Goal: Find specific page/section: Find specific page/section

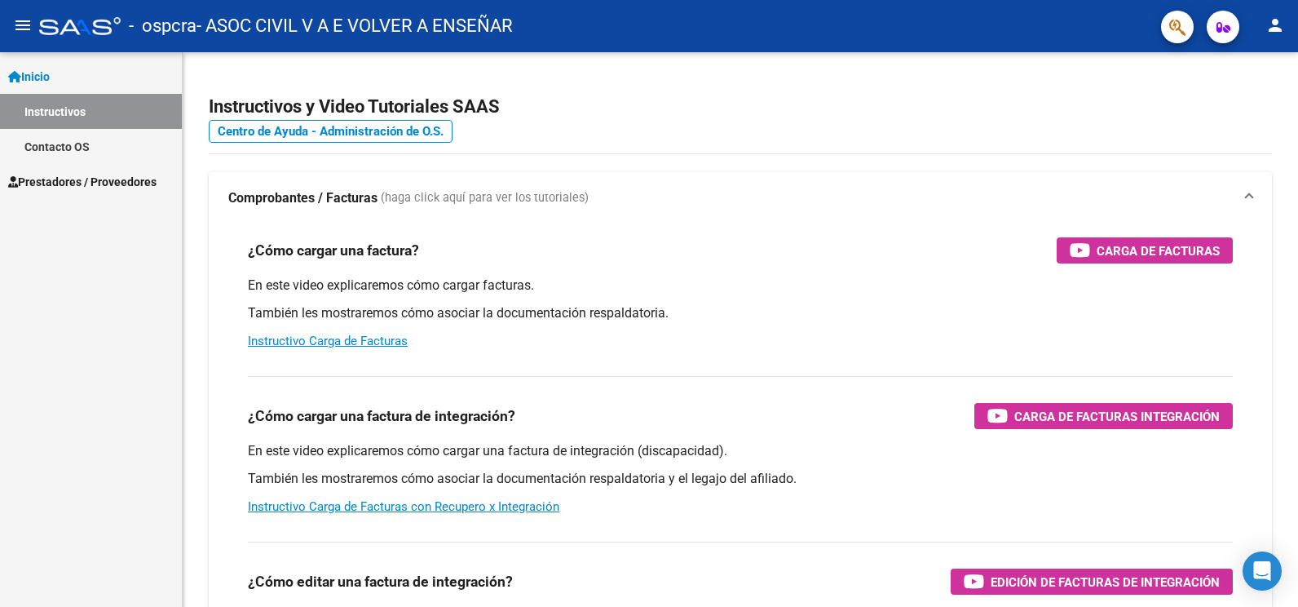
click at [75, 144] on link "Contacto OS" at bounding box center [91, 146] width 182 height 35
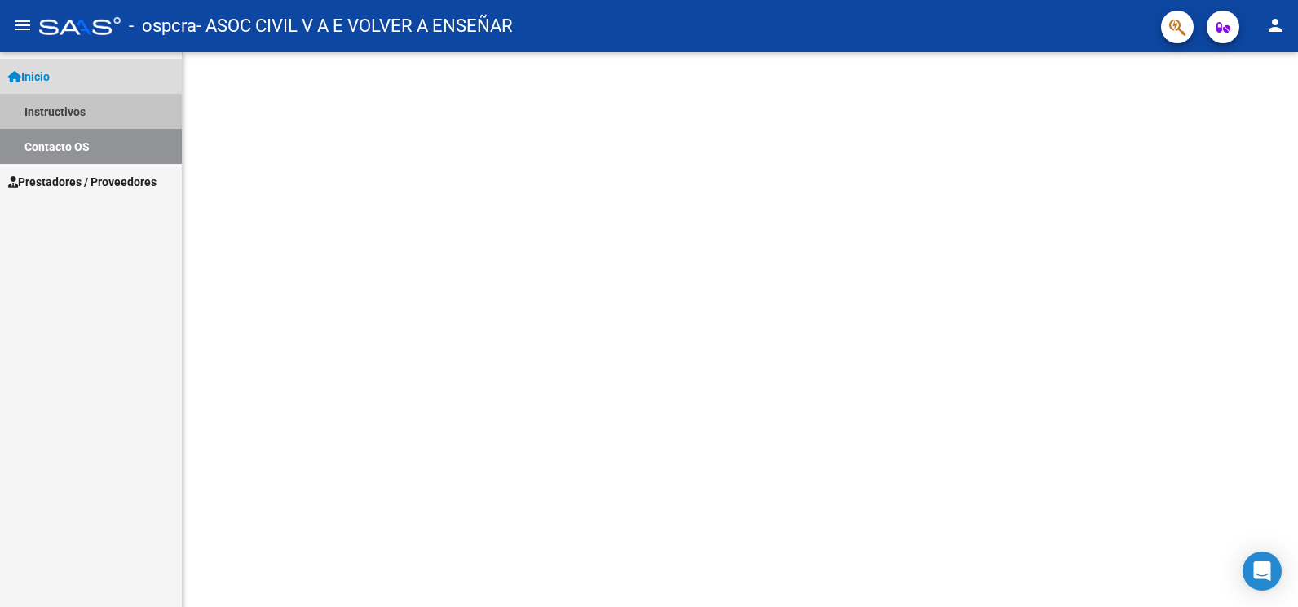
click at [80, 126] on link "Instructivos" at bounding box center [91, 111] width 182 height 35
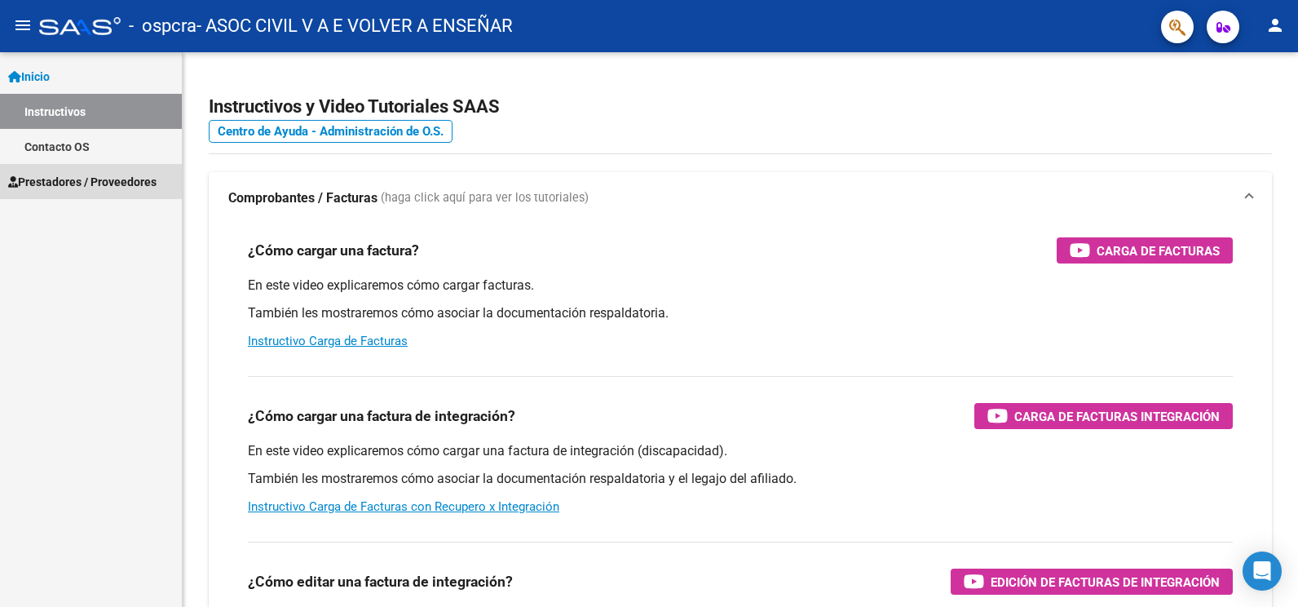
click at [39, 183] on span "Prestadores / Proveedores" at bounding box center [82, 182] width 148 height 18
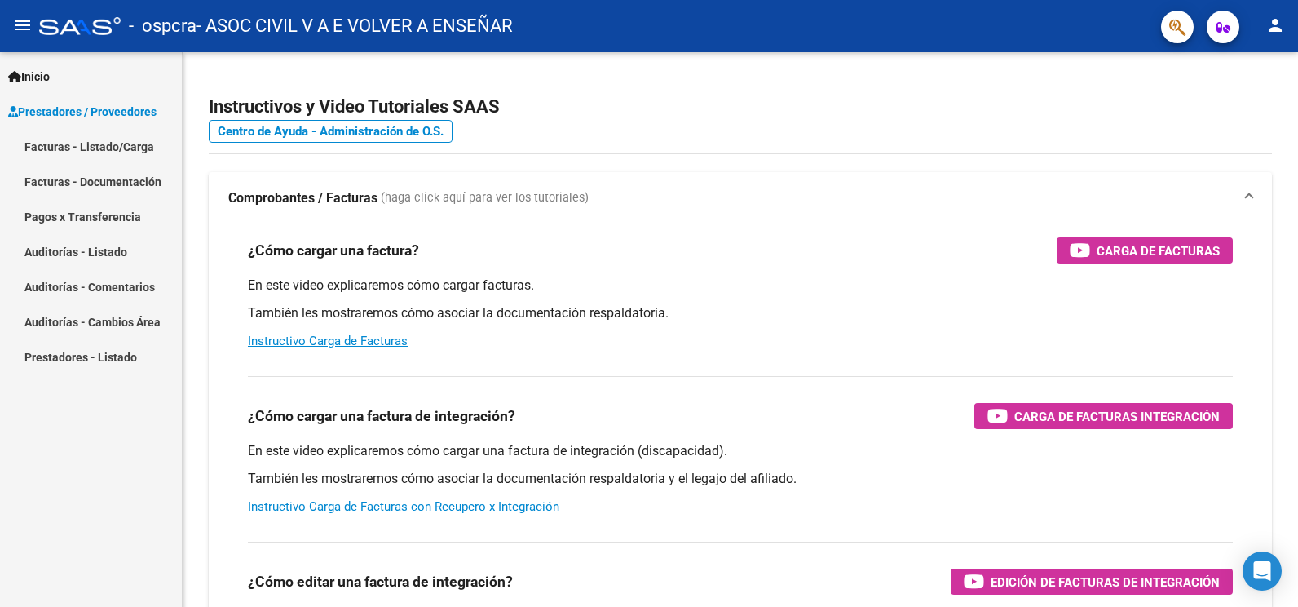
click at [72, 150] on link "Facturas - Listado/Carga" at bounding box center [91, 146] width 182 height 35
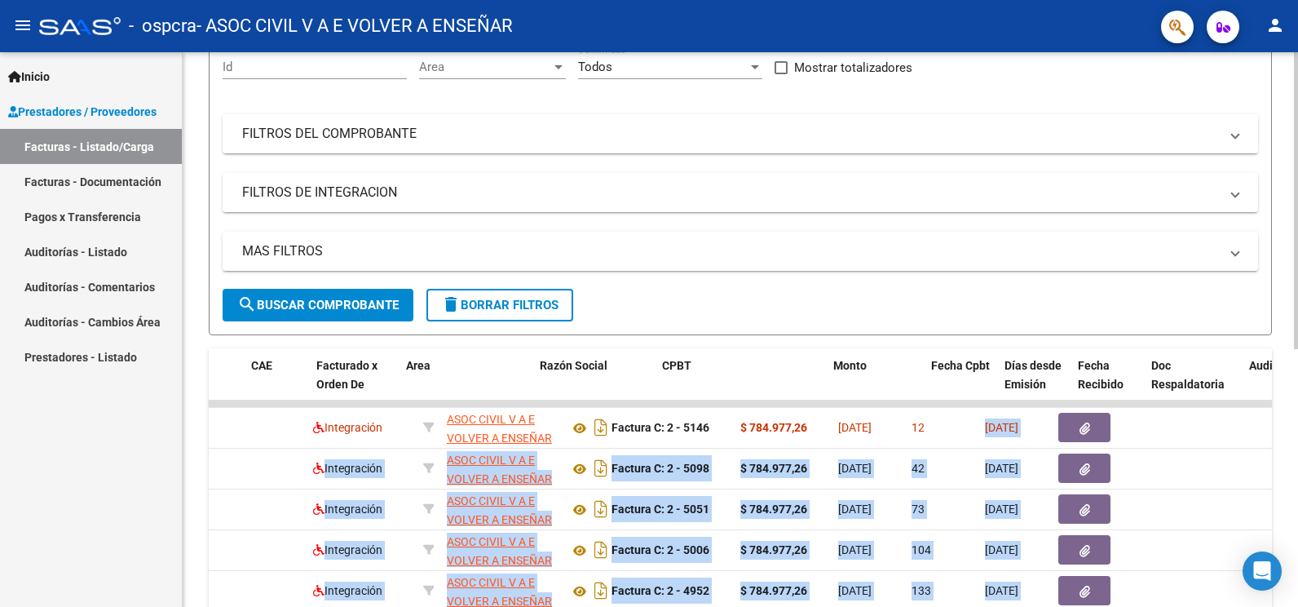
scroll to position [0, 374]
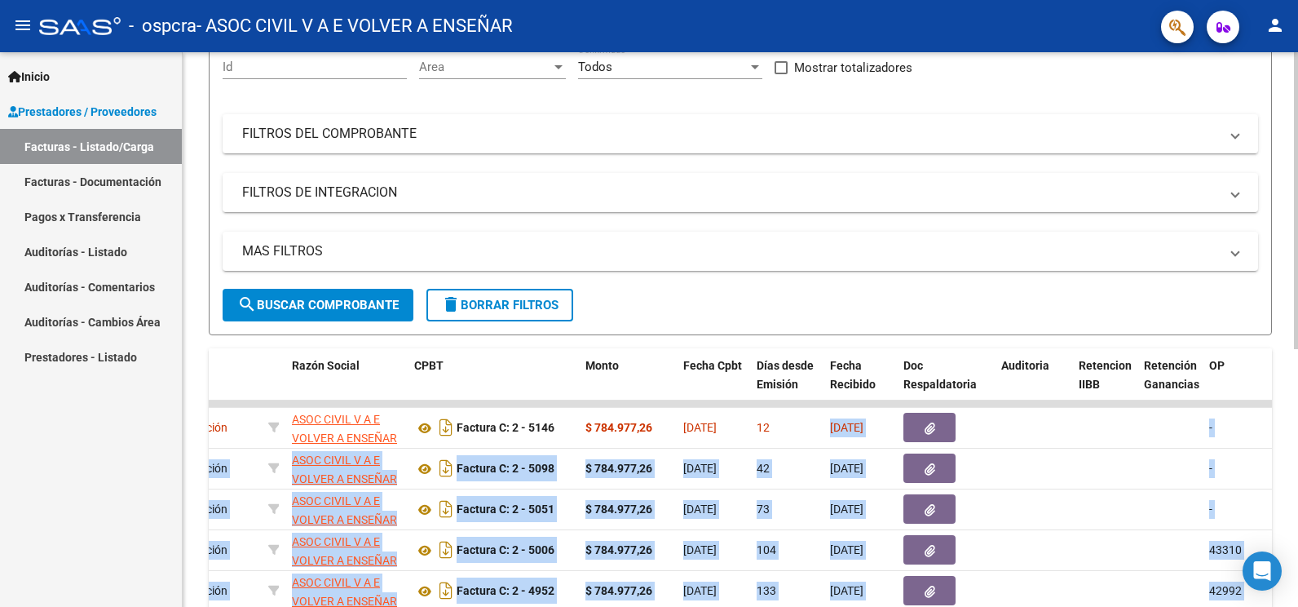
drag, startPoint x: 1203, startPoint y: 430, endPoint x: 1286, endPoint y: 446, distance: 84.6
click at [1286, 446] on div "Video tutorial PRESTADORES -> Listado de CPBTs Emitidos por Prestadores / Prove…" at bounding box center [740, 401] width 1115 height 1025
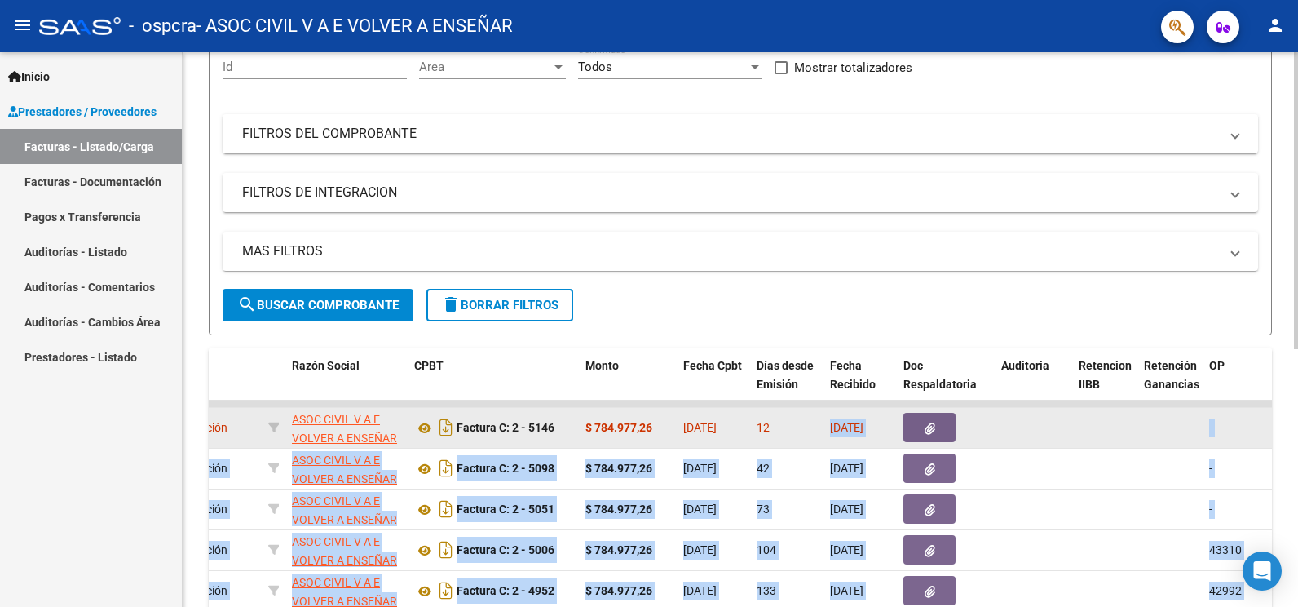
drag, startPoint x: 1286, startPoint y: 446, endPoint x: 1112, endPoint y: 439, distance: 173.8
click at [1112, 438] on datatable-body-cell at bounding box center [1104, 428] width 65 height 40
click at [1137, 431] on datatable-body-cell at bounding box center [1104, 428] width 65 height 40
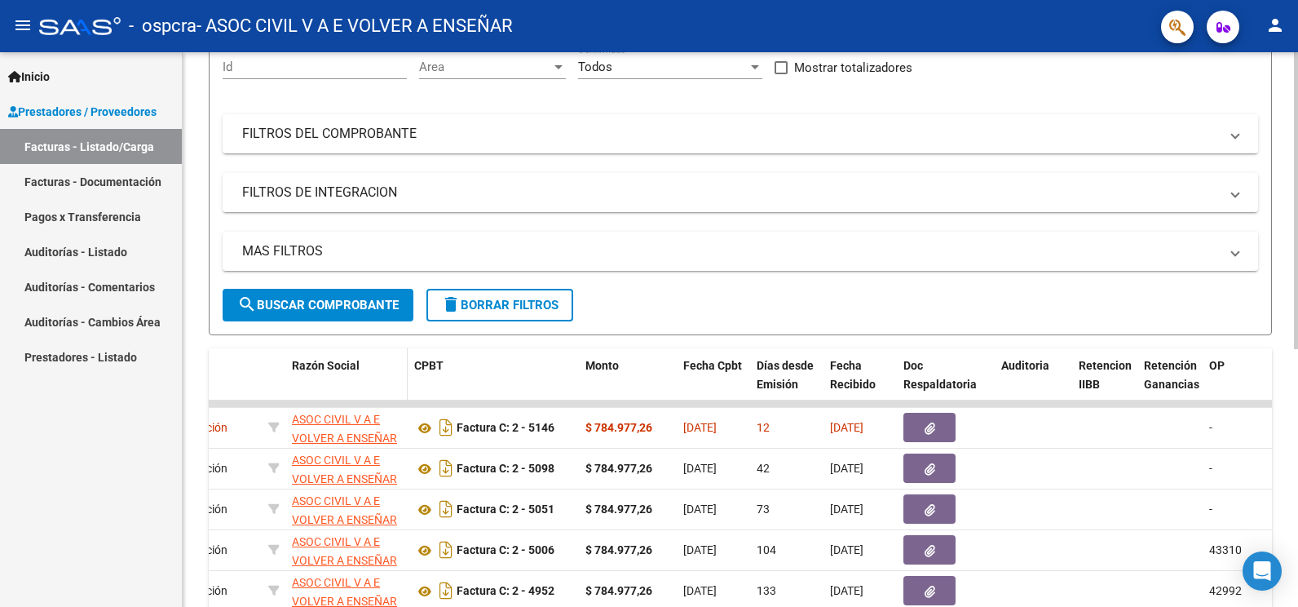
click at [388, 390] on datatable-header-cell "Razón Social" at bounding box center [346, 384] width 122 height 72
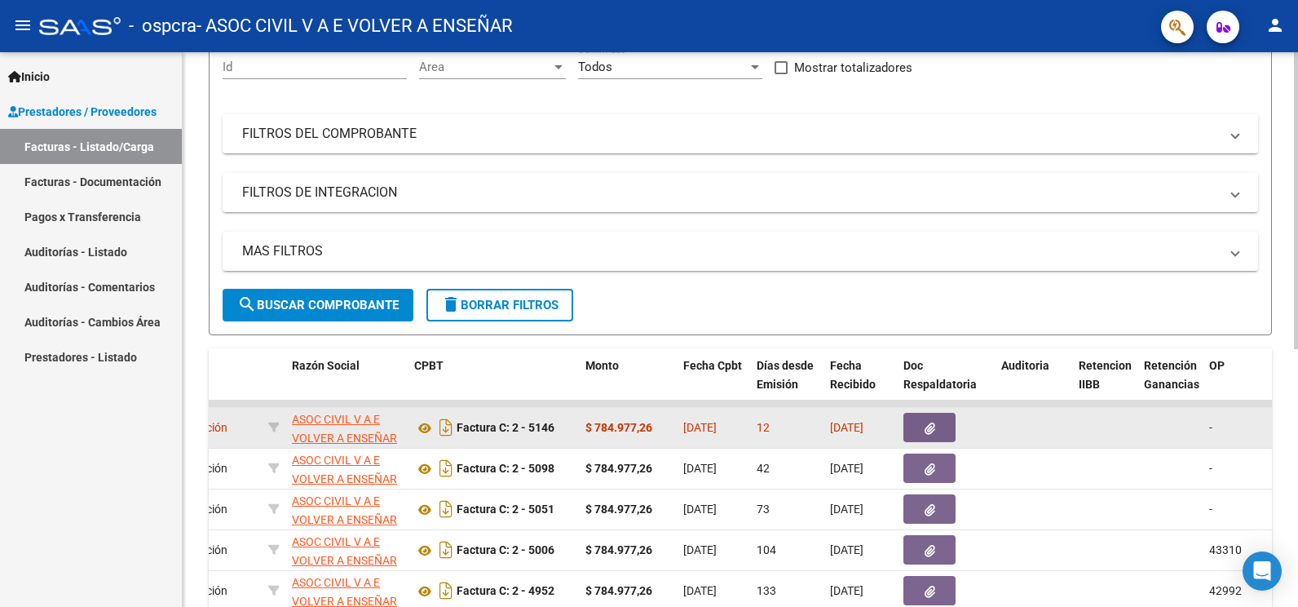
click at [1021, 446] on datatable-body-cell at bounding box center [1033, 428] width 77 height 40
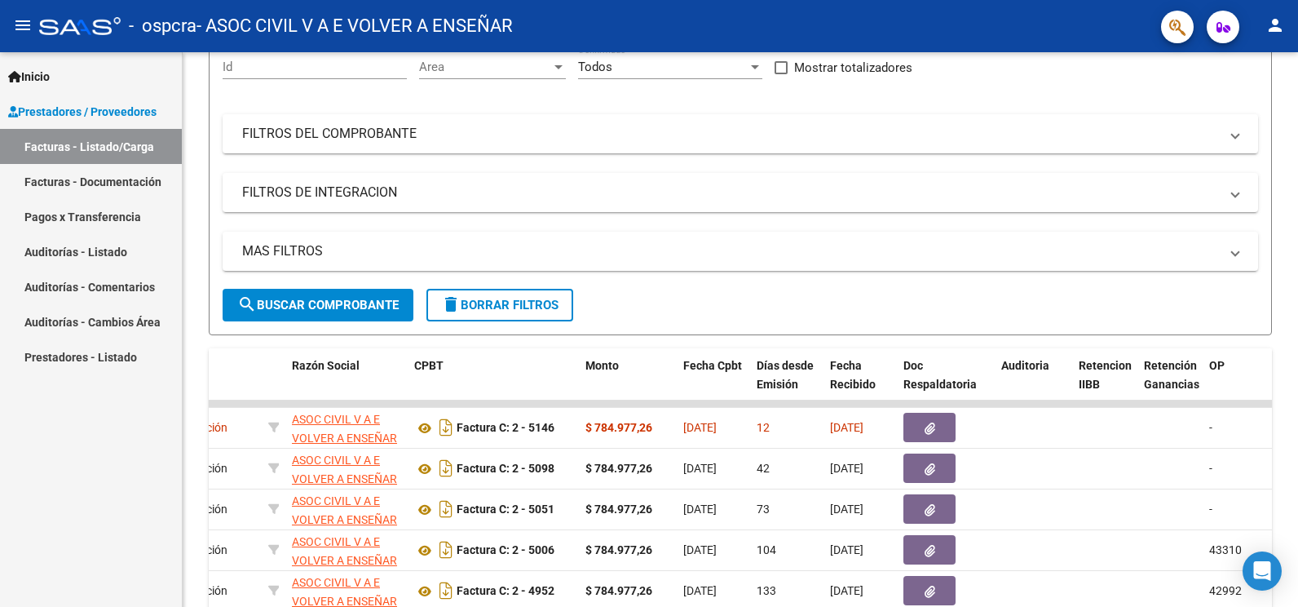
drag, startPoint x: 1021, startPoint y: 434, endPoint x: 1300, endPoint y: 443, distance: 279.8
click at [1297, 443] on html "menu - ospcra - ASOC CIVIL V A E VOLVER A ENSEÑAR person Inicio Instructivos Co…" at bounding box center [649, 303] width 1298 height 607
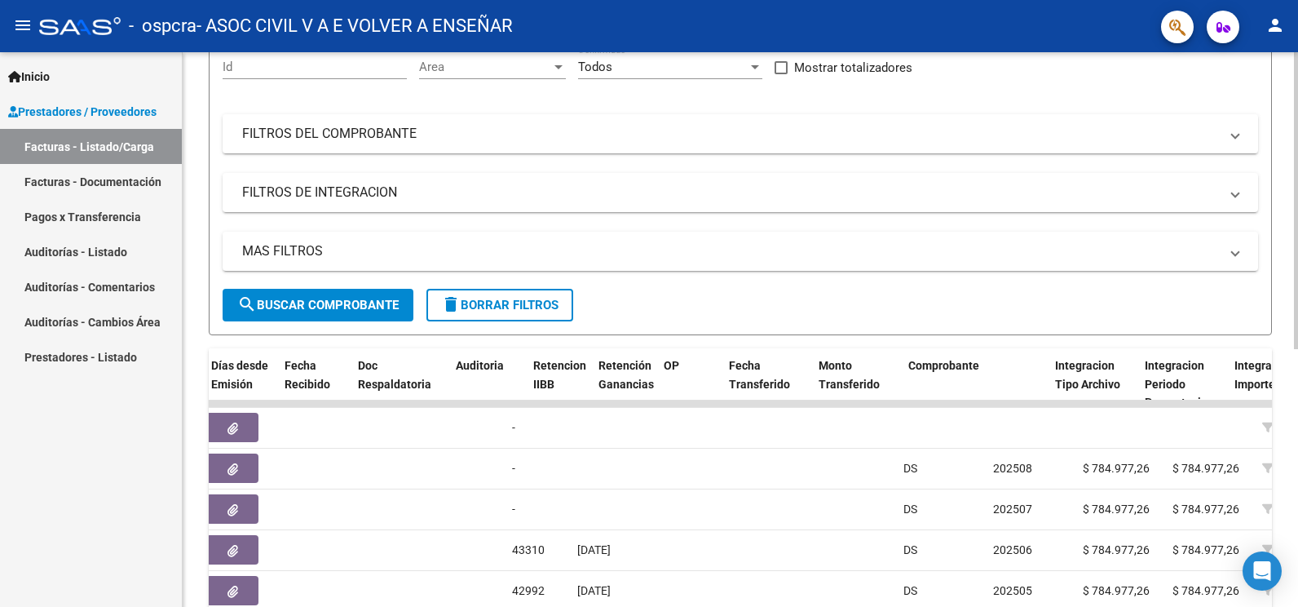
drag, startPoint x: 1262, startPoint y: 441, endPoint x: 1280, endPoint y: 439, distance: 18.0
click at [1280, 439] on div "Video tutorial PRESTADORES -> Listado de CPBTs Emitidos por Prestadores / Prove…" at bounding box center [740, 401] width 1115 height 1025
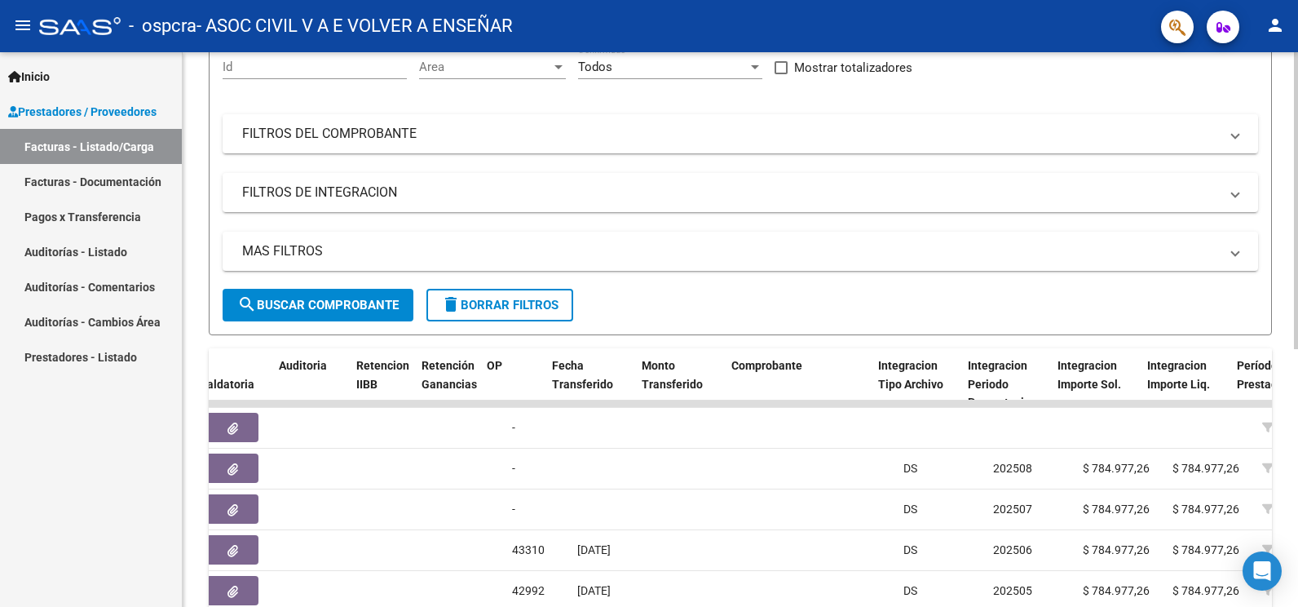
scroll to position [0, 1097]
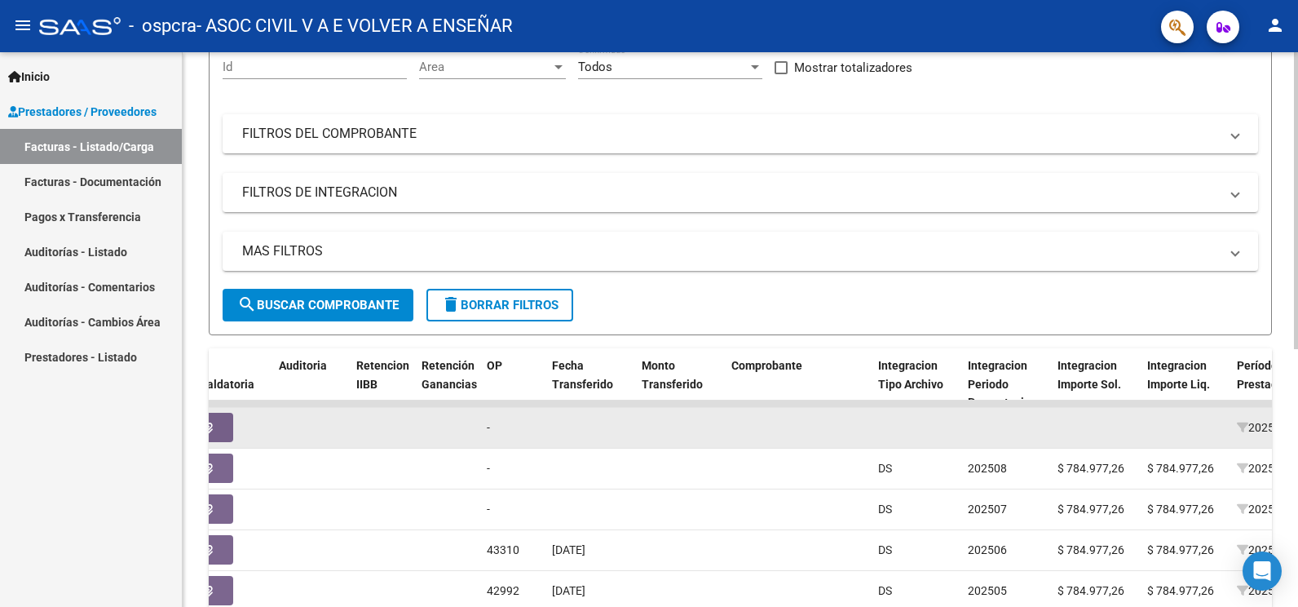
drag, startPoint x: 1280, startPoint y: 439, endPoint x: 1206, endPoint y: 427, distance: 75.2
click at [1206, 427] on datatable-body-cell at bounding box center [1186, 428] width 90 height 40
drag, startPoint x: 1114, startPoint y: 423, endPoint x: 1264, endPoint y: 432, distance: 150.3
click at [1296, 435] on div "Video tutorial PRESTADORES -> Listado de CPBTs Emitidos por Prestadores / Prove…" at bounding box center [742, 401] width 1119 height 1025
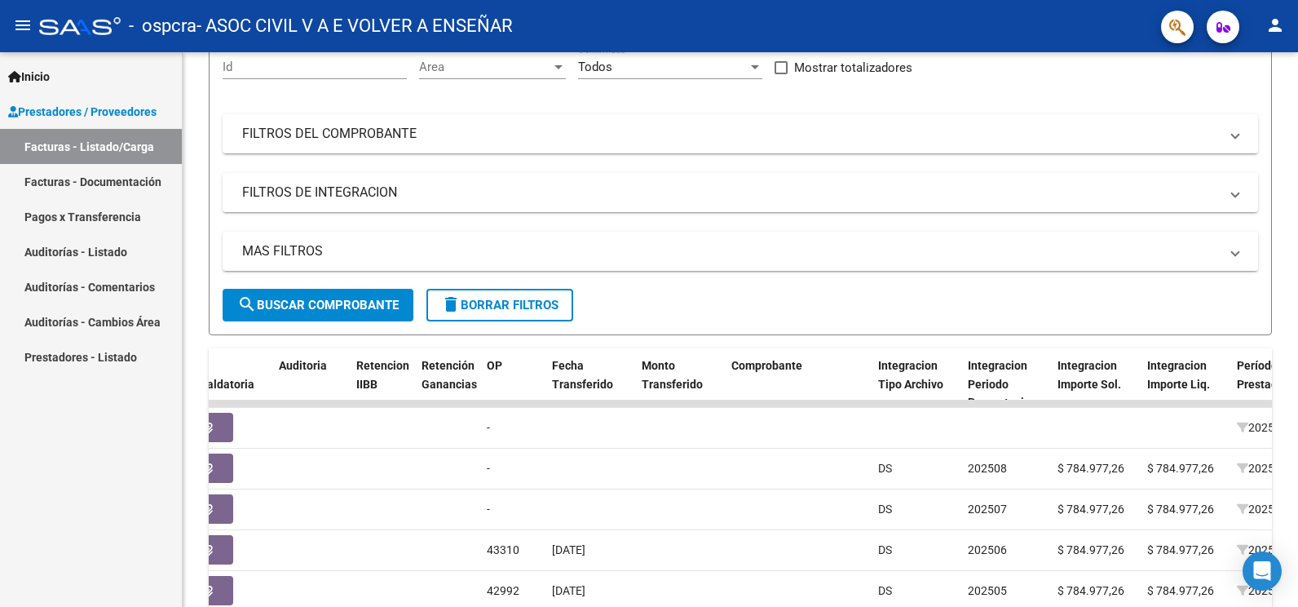
drag, startPoint x: 1225, startPoint y: 429, endPoint x: 1300, endPoint y: 421, distance: 75.5
click at [1297, 421] on html "menu - ospcra - ASOC CIVIL V A E VOLVER A ENSEÑAR person Inicio Instructivos Co…" at bounding box center [649, 303] width 1298 height 607
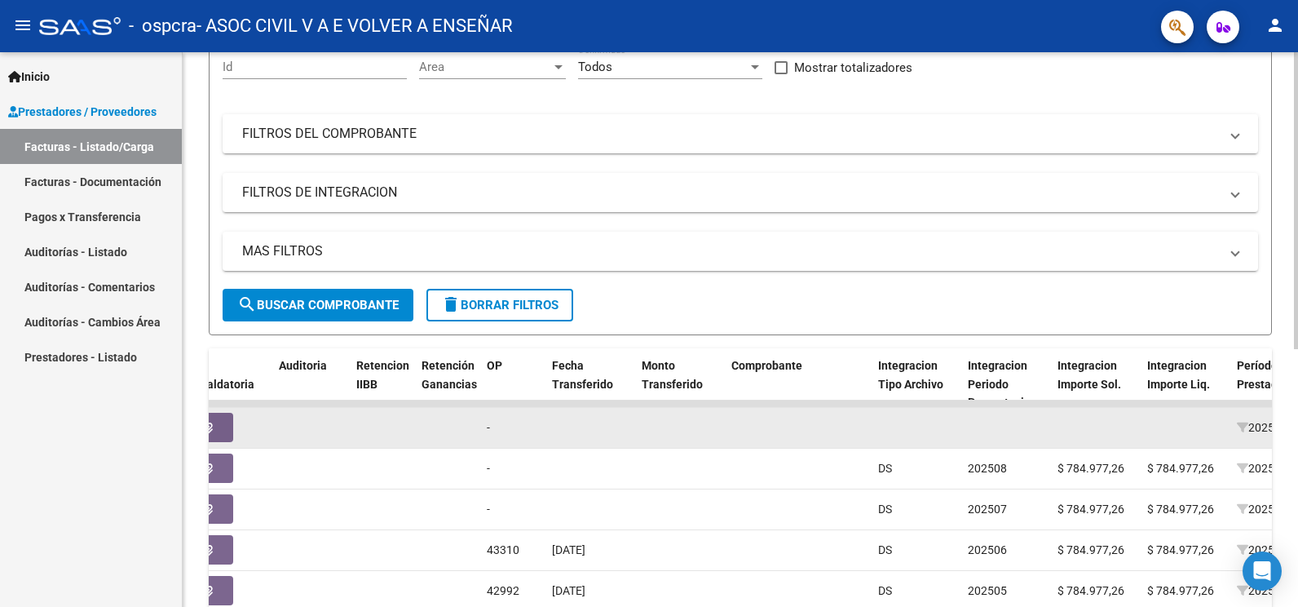
drag, startPoint x: 1124, startPoint y: 424, endPoint x: 1213, endPoint y: 428, distance: 89.0
click at [1285, 419] on div "Video tutorial PRESTADORES -> Listado de CPBTs Emitidos por Prestadores / Prove…" at bounding box center [740, 401] width 1115 height 1025
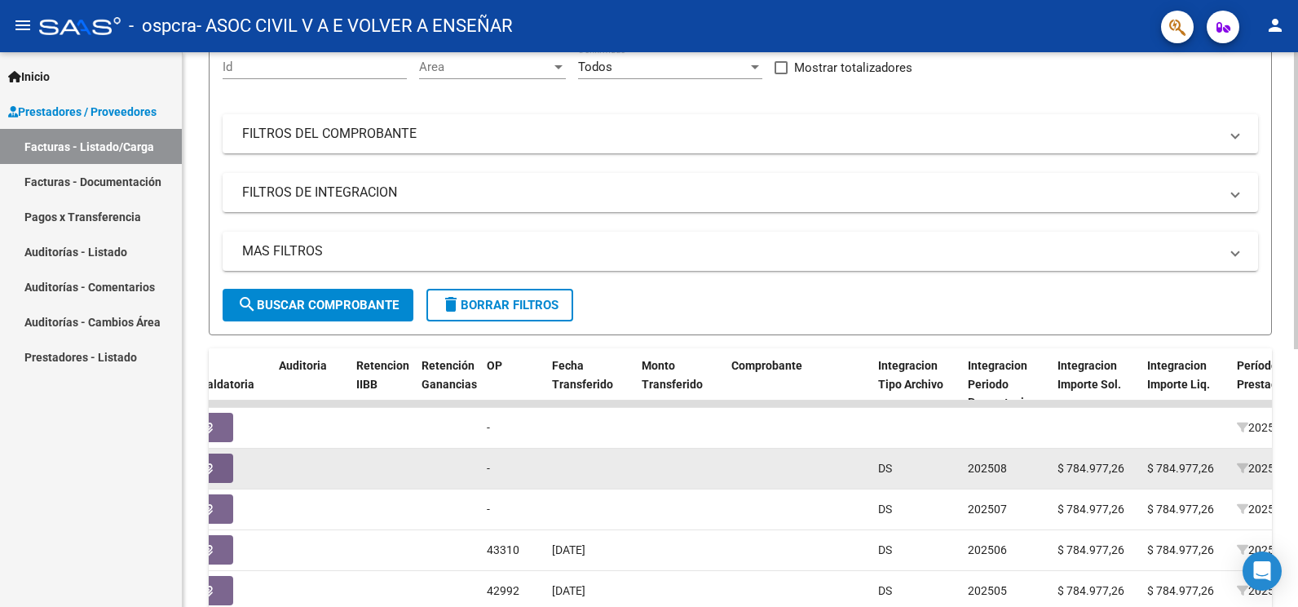
drag, startPoint x: 1201, startPoint y: 431, endPoint x: 1185, endPoint y: 461, distance: 33.6
click at [1266, 430] on div "4541 Integración ASOC CIVIL V A E VOLVER A ENSEÑAR 30707303073 Factura C: 2 - 5…" at bounding box center [830, 428] width 3437 height 41
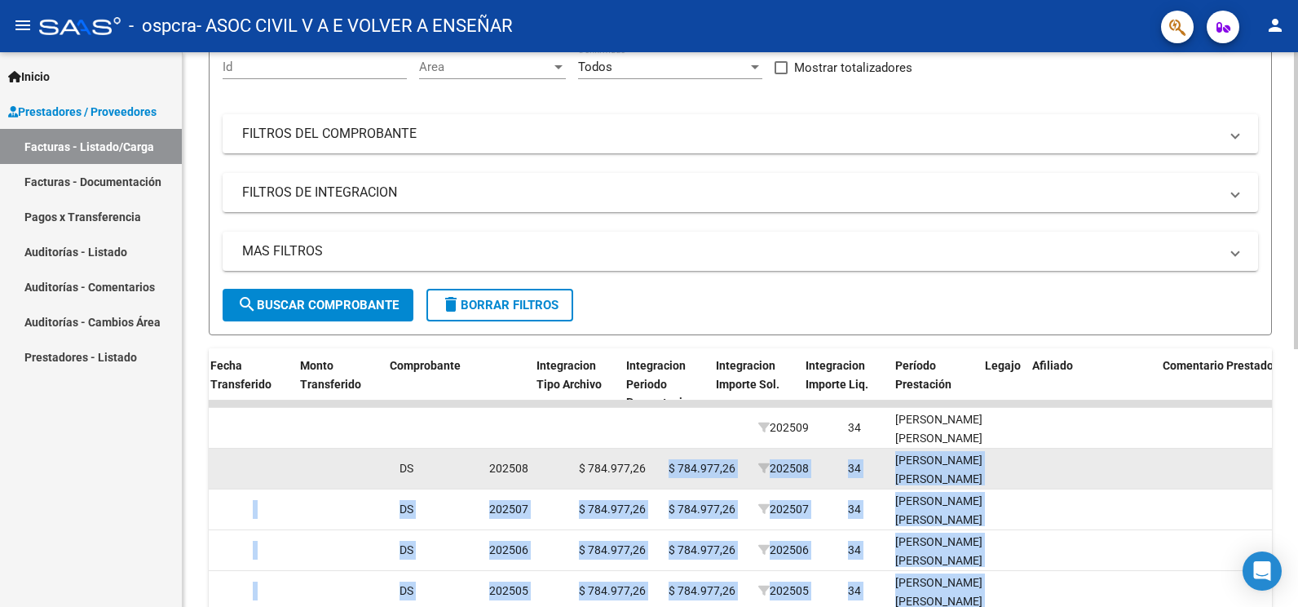
drag, startPoint x: 1148, startPoint y: 469, endPoint x: 1107, endPoint y: 458, distance: 42.1
click at [1107, 458] on div "4424 Integración ASOC CIVIL V A E VOLVER A ENSEÑAR 30707303073 Factura C: 2 - 5…" at bounding box center [352, 468] width 3437 height 41
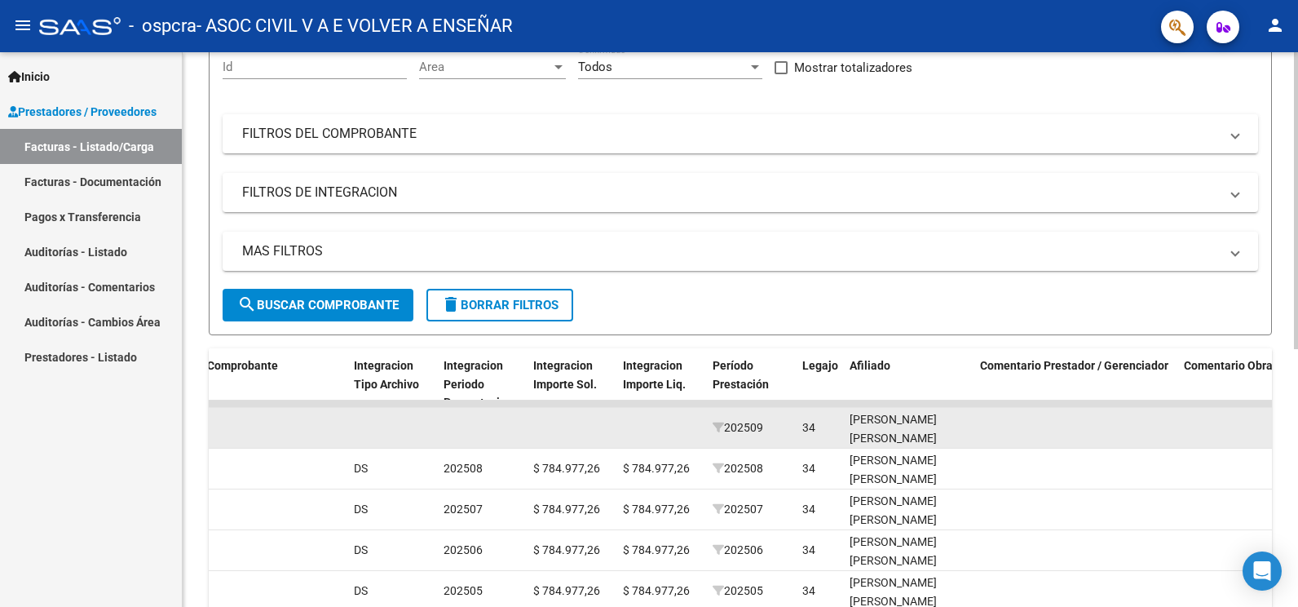
drag, startPoint x: 1107, startPoint y: 458, endPoint x: 1070, endPoint y: 439, distance: 41.9
click at [1070, 439] on datatable-body-cell at bounding box center [1075, 428] width 204 height 40
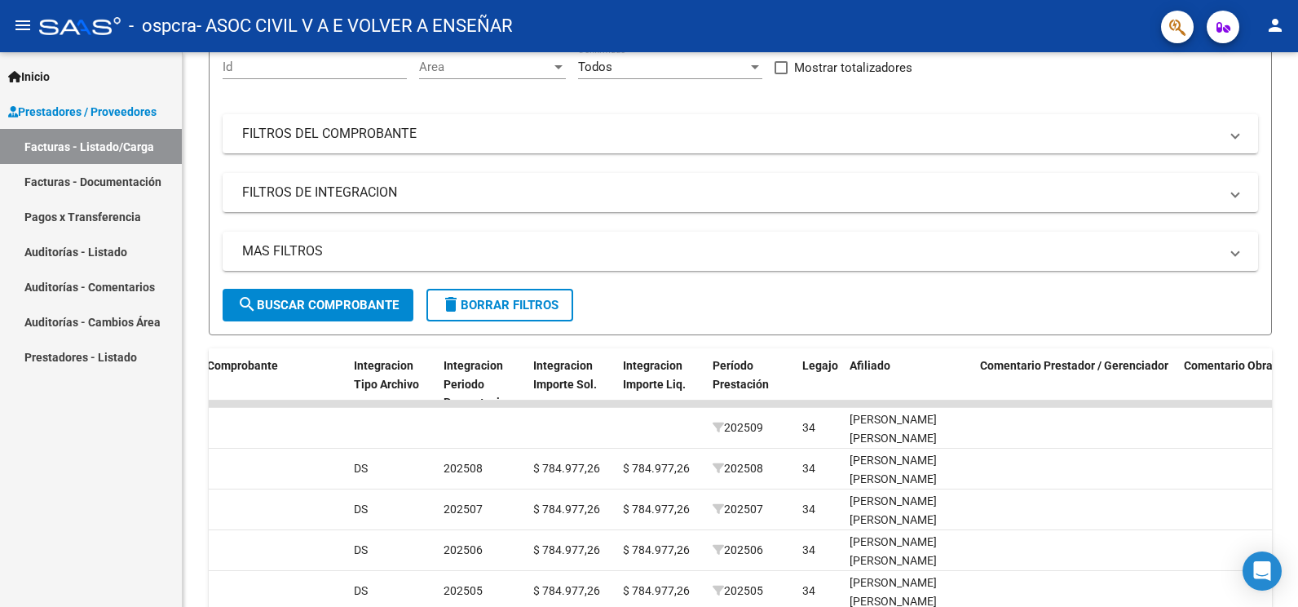
drag, startPoint x: 1041, startPoint y: 472, endPoint x: 1300, endPoint y: 485, distance: 259.6
click at [1297, 485] on html "menu - ospcra - ASOC CIVIL V A E VOLVER A ENSEÑAR person Inicio Instructivos Co…" at bounding box center [649, 303] width 1298 height 607
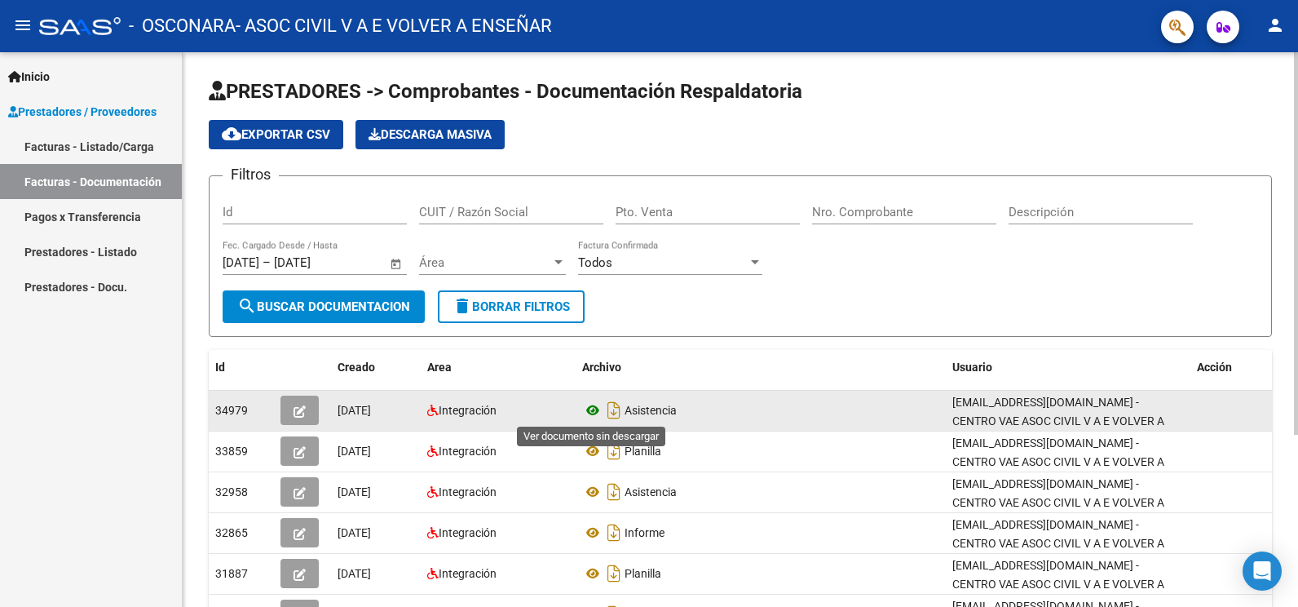
click at [591, 413] on icon at bounding box center [592, 410] width 21 height 20
click at [618, 408] on icon "Descargar documento" at bounding box center [613, 410] width 21 height 26
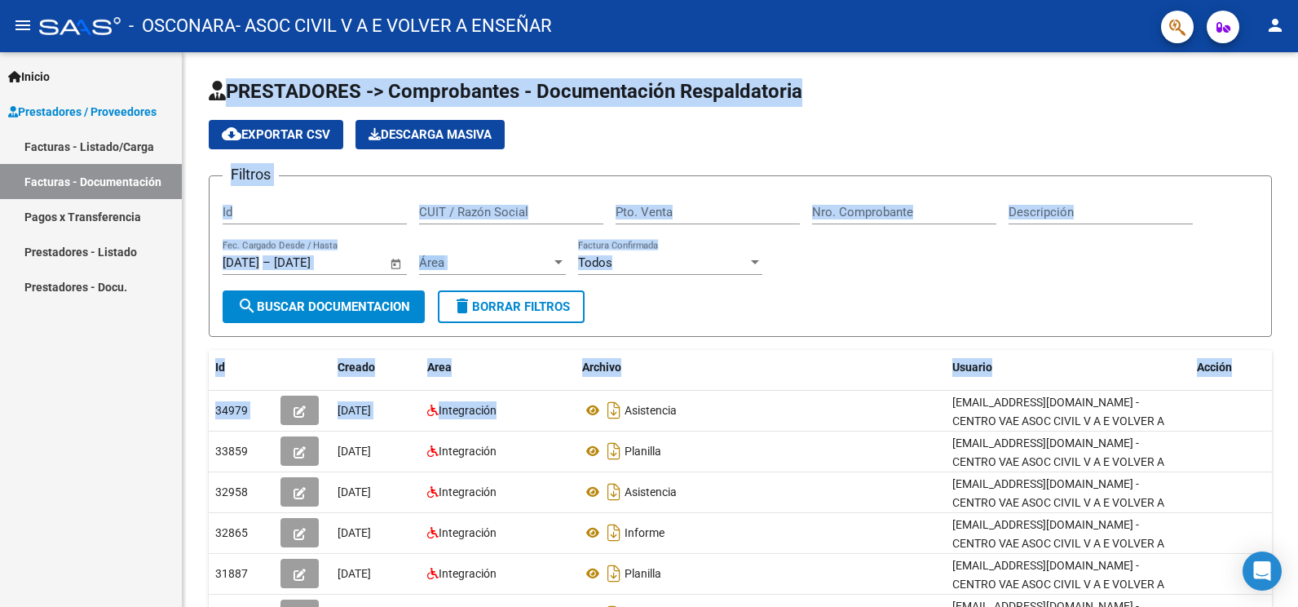
drag, startPoint x: 517, startPoint y: 413, endPoint x: 148, endPoint y: 475, distance: 373.6
click at [148, 475] on mat-sidenav-container "Inicio Instructivos Contacto OS Prestadores / Proveedores Facturas - Listado/Ca…" at bounding box center [649, 329] width 1298 height 554
click at [760, 373] on div "Archivo" at bounding box center [760, 367] width 357 height 19
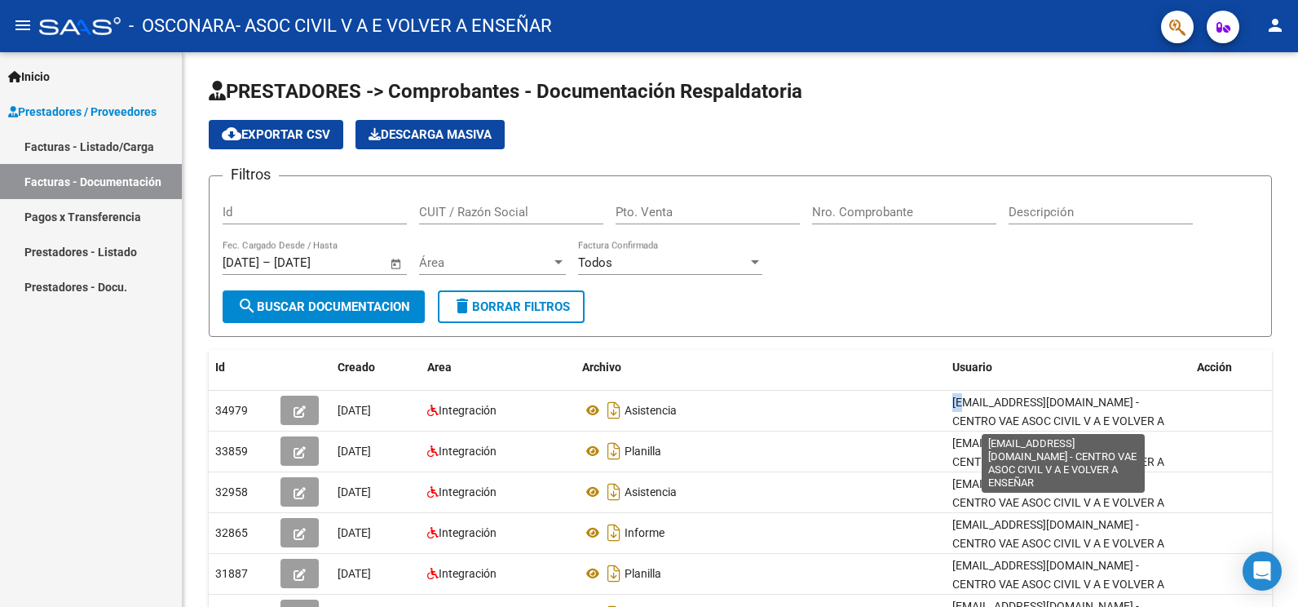
drag, startPoint x: 786, startPoint y: 421, endPoint x: 960, endPoint y: 396, distance: 176.2
click at [960, 396] on div "34979 06/10/2025 Integración Asistencia centrovae@gmail.com - CENTRO VAE ASOC C…" at bounding box center [740, 411] width 1063 height 41
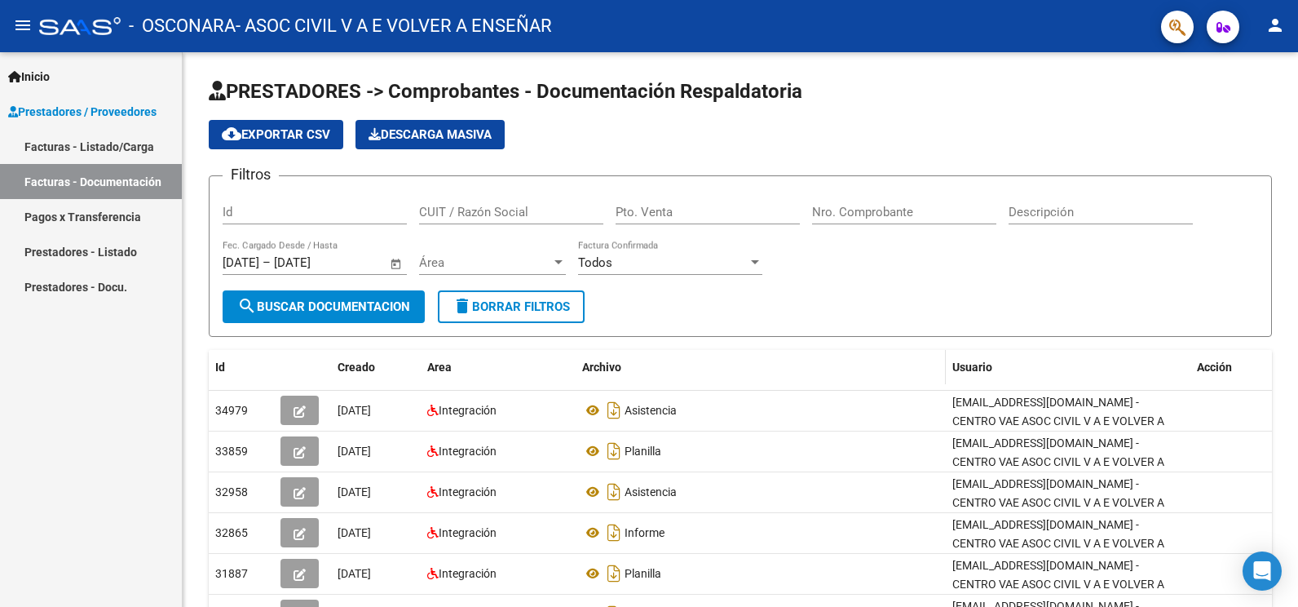
click at [885, 384] on datatable-header-cell "Archivo" at bounding box center [761, 367] width 370 height 35
drag, startPoint x: 1196, startPoint y: 412, endPoint x: 72, endPoint y: 461, distance: 1125.4
click at [71, 461] on mat-sidenav-container "Inicio Instructivos Contacto OS Prestadores / Proveedores Facturas - Listado/Ca…" at bounding box center [649, 329] width 1298 height 554
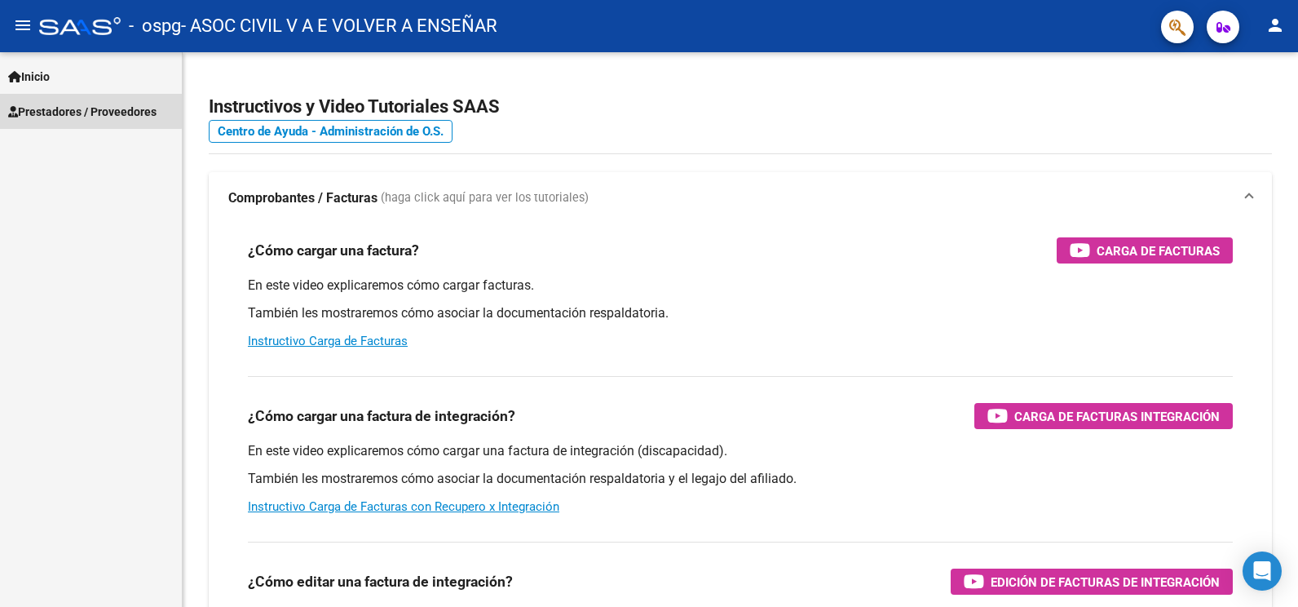
click at [67, 104] on span "Prestadores / Proveedores" at bounding box center [82, 112] width 148 height 18
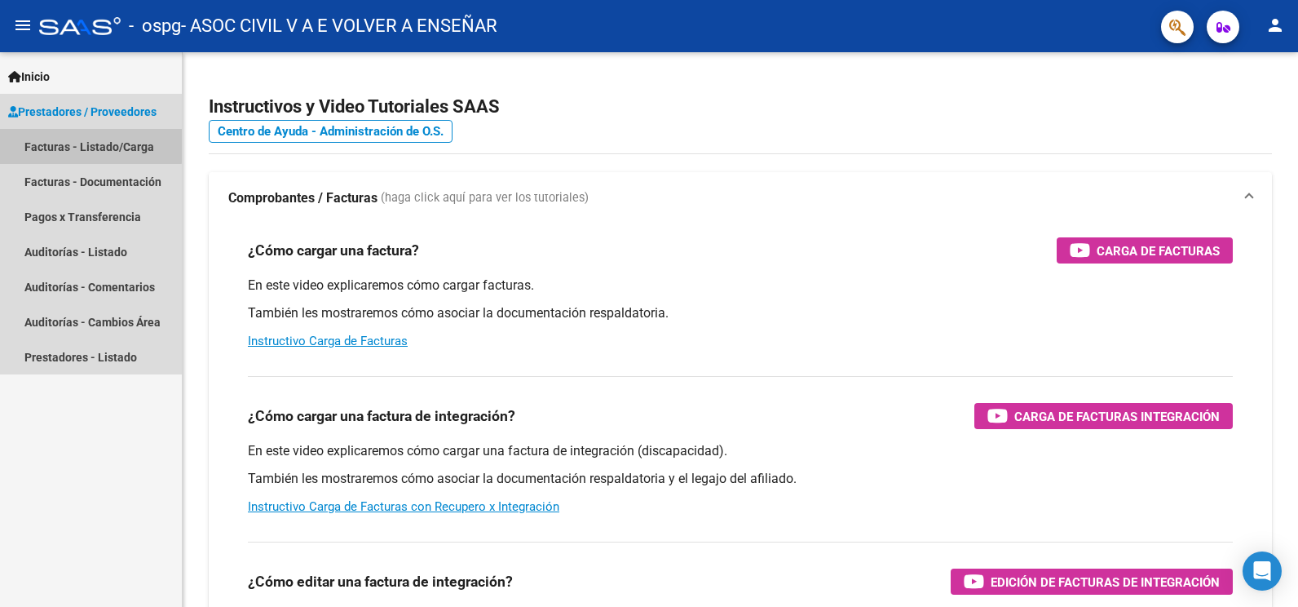
click at [60, 144] on link "Facturas - Listado/Carga" at bounding box center [91, 146] width 182 height 35
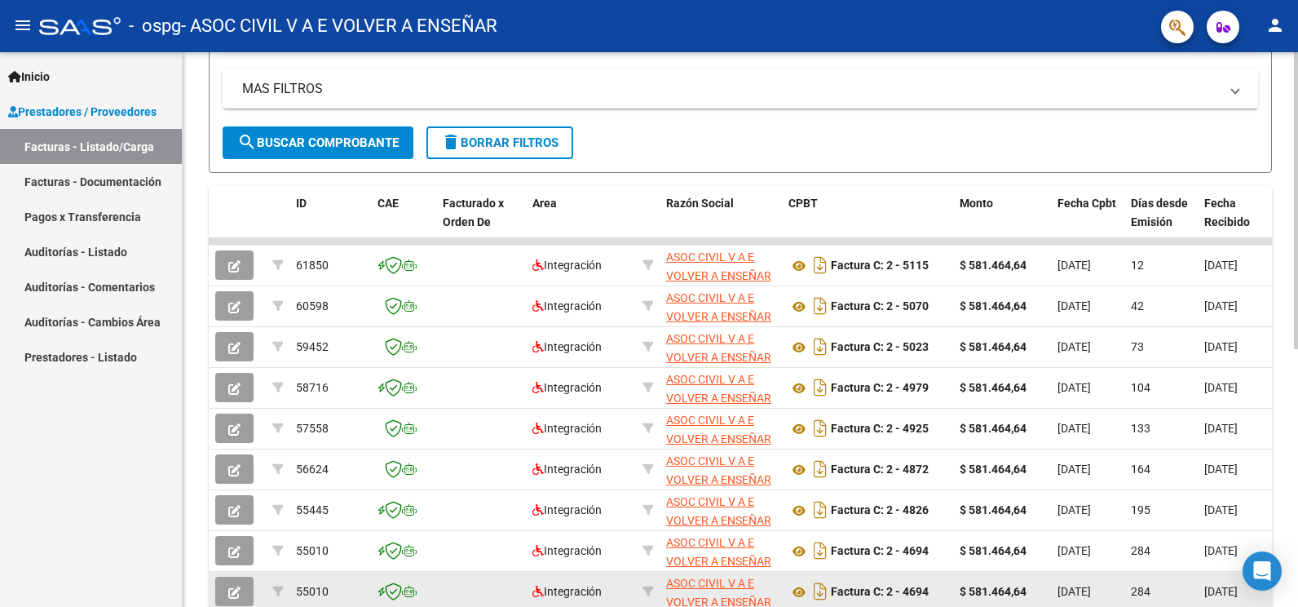
scroll to position [326, 0]
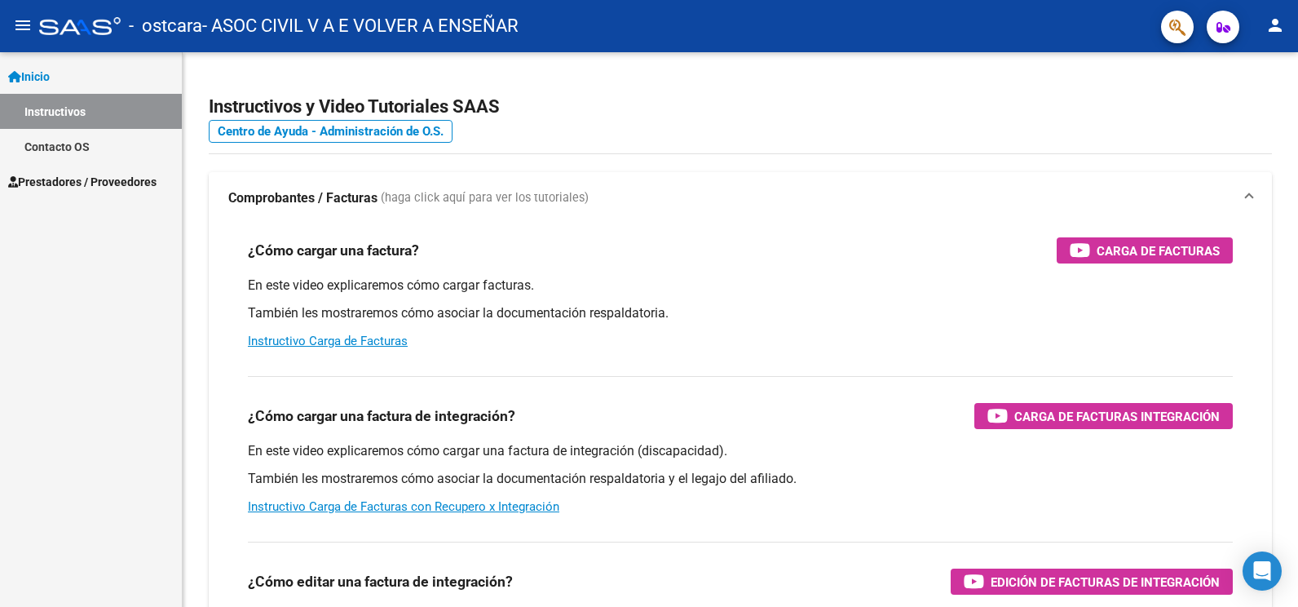
click at [88, 179] on span "Prestadores / Proveedores" at bounding box center [82, 182] width 148 height 18
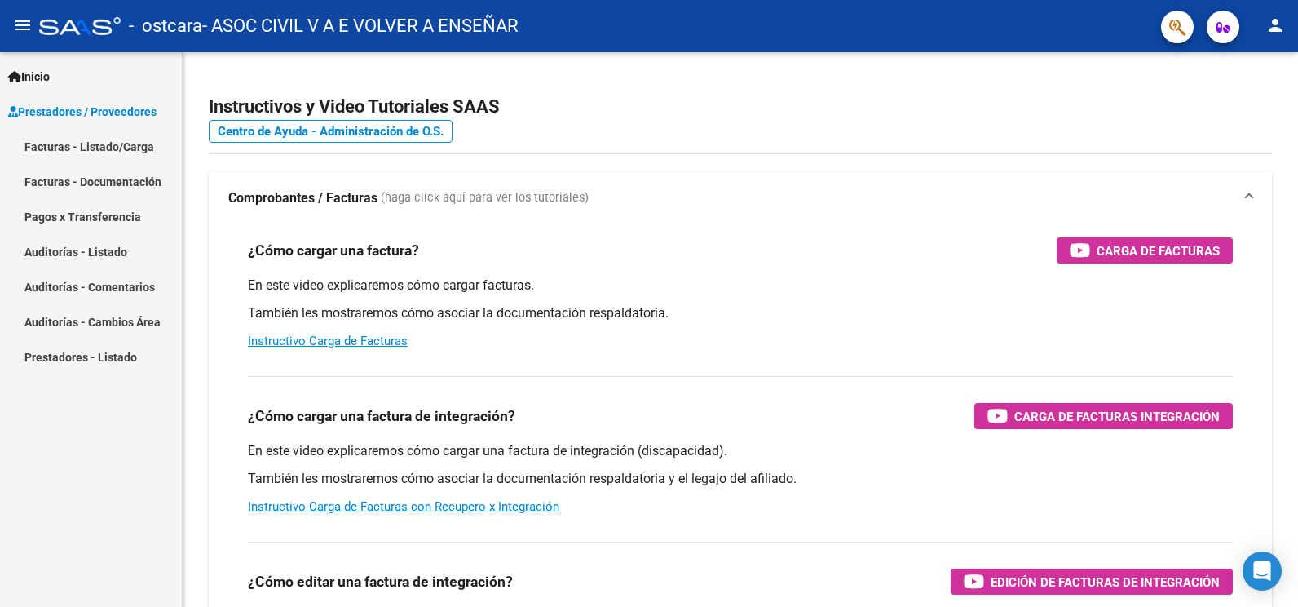
click at [112, 149] on link "Facturas - Listado/Carga" at bounding box center [91, 146] width 182 height 35
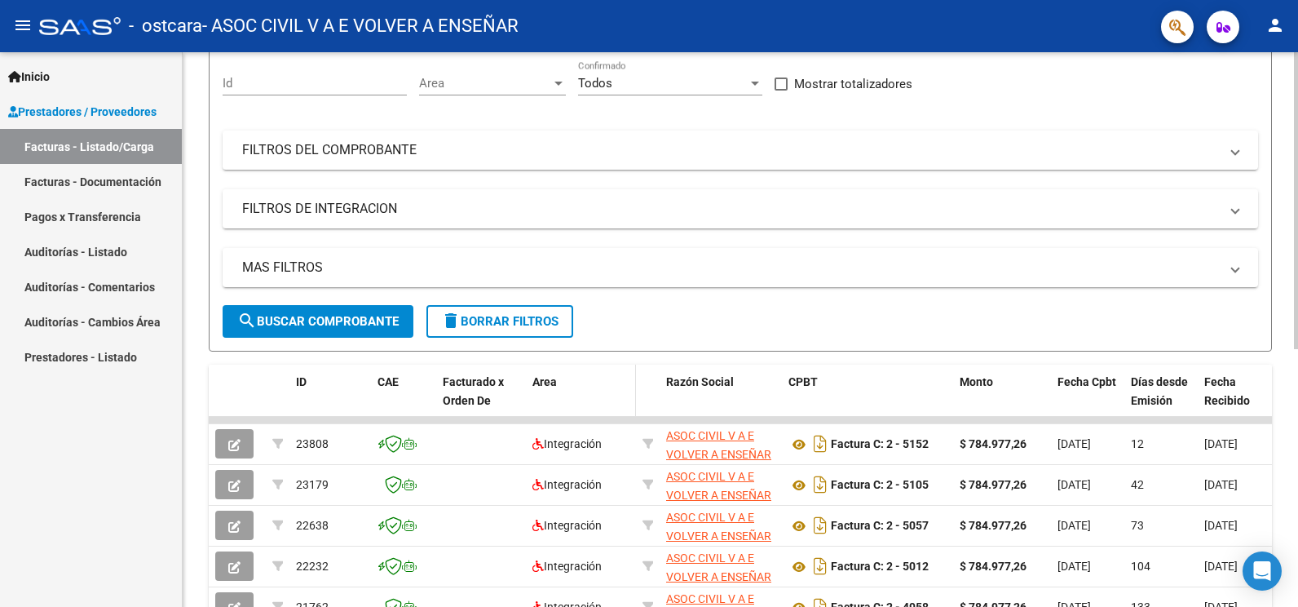
scroll to position [163, 0]
